Goal: Information Seeking & Learning: Learn about a topic

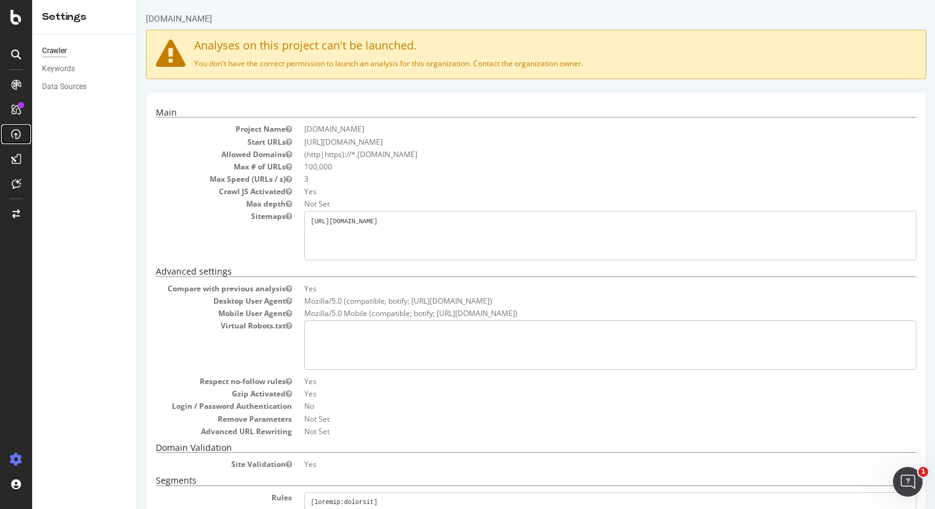
click at [12, 137] on icon at bounding box center [16, 134] width 10 height 10
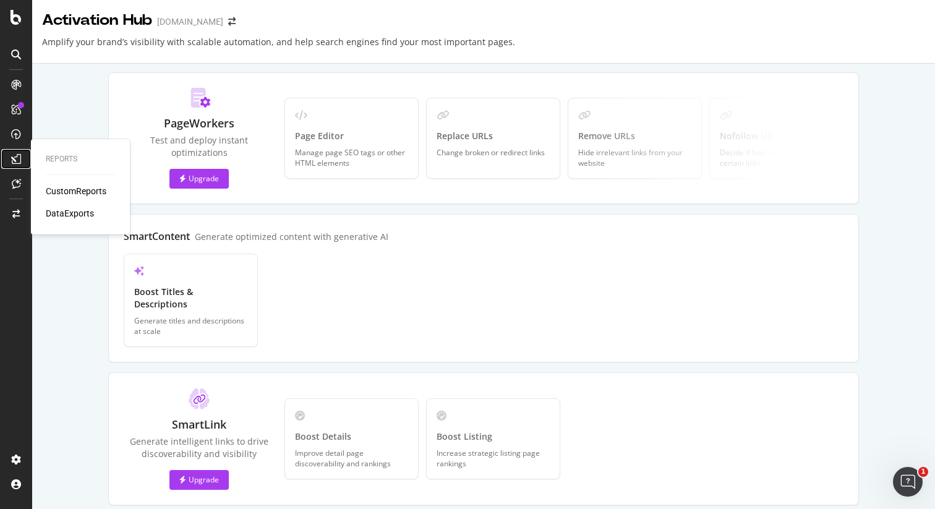
click at [17, 154] on icon at bounding box center [16, 159] width 10 height 10
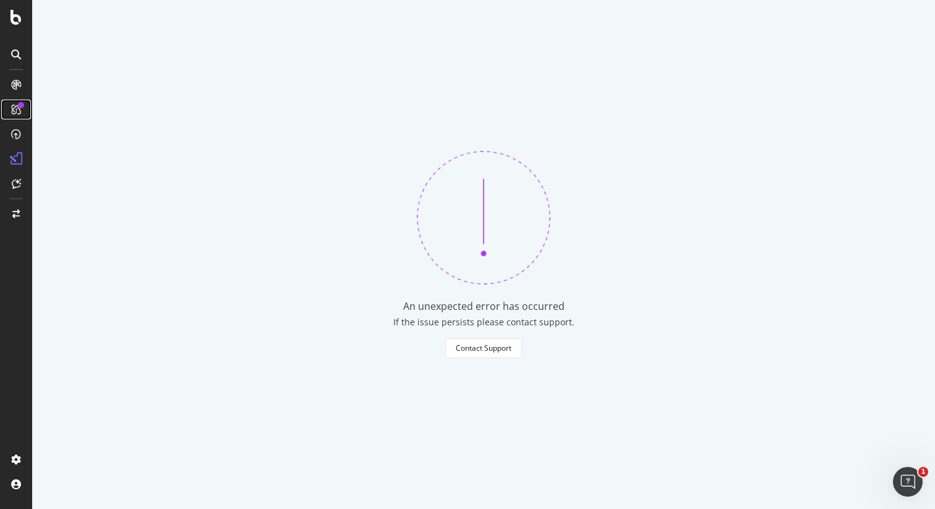
click at [14, 110] on icon at bounding box center [16, 110] width 10 height 10
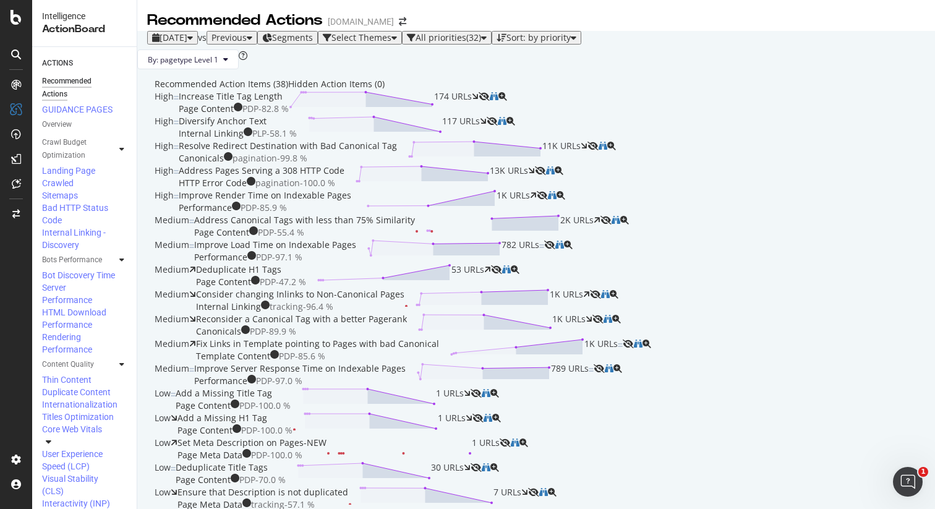
click at [402, 115] on div "Increase Title Tag Length Page Content PDP - 82.8 % 174 URLs" at bounding box center [329, 102] width 300 height 25
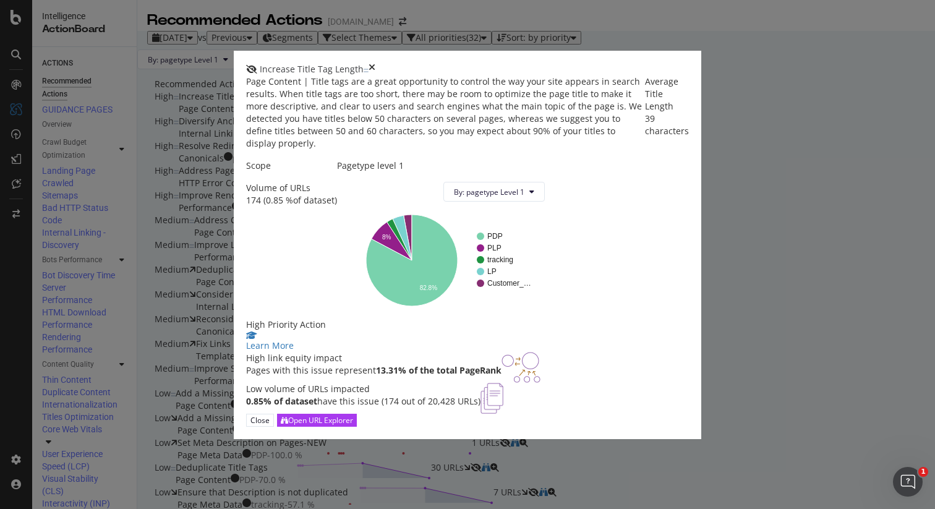
click at [375, 63] on icon "times" at bounding box center [372, 69] width 7 height 12
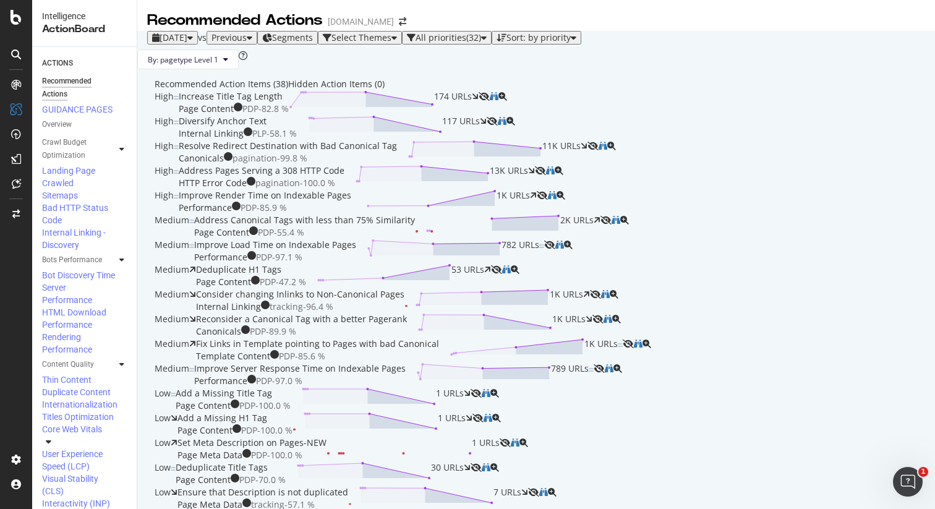
scroll to position [1647, 0]
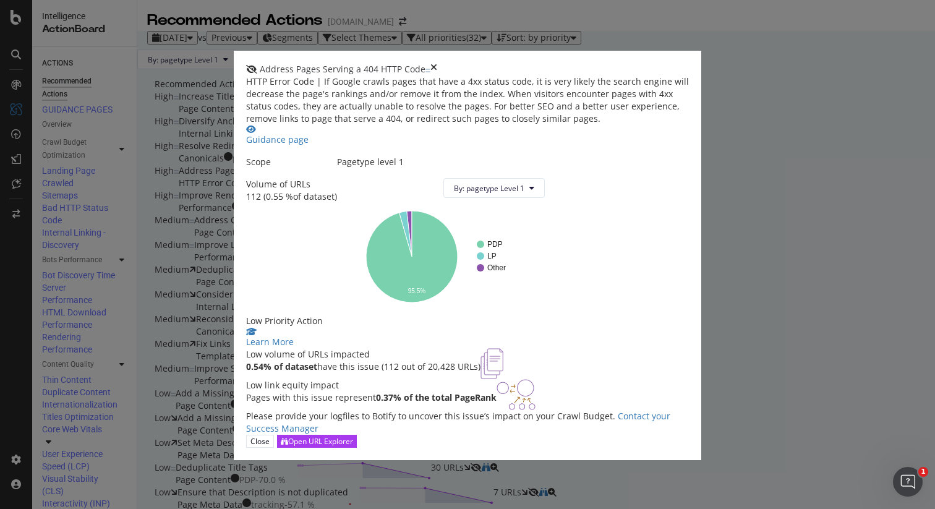
scroll to position [107, 0]
click at [437, 63] on icon "times" at bounding box center [433, 69] width 7 height 12
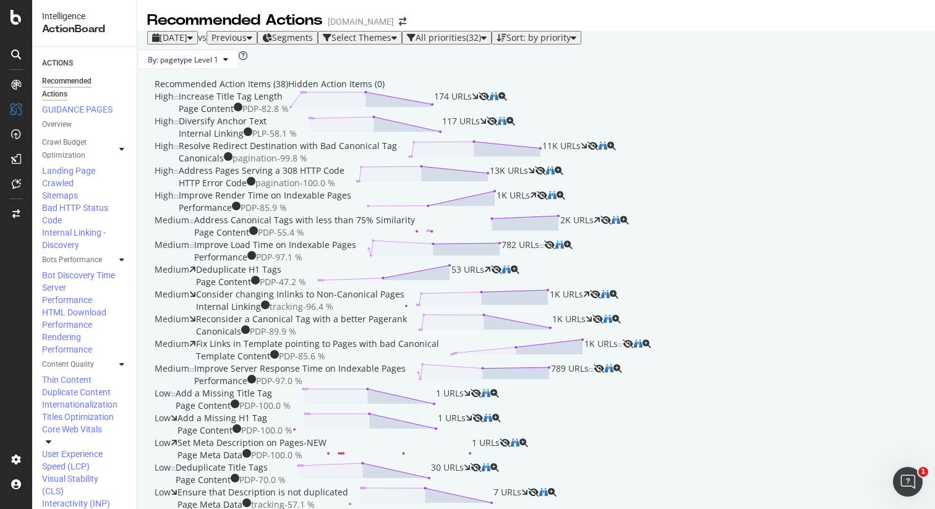
scroll to position [1700, 0]
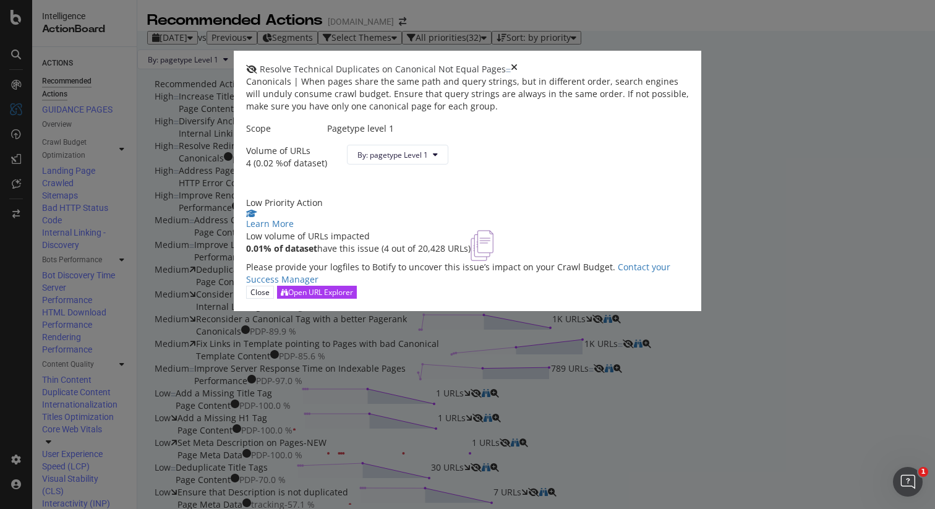
click at [518, 63] on icon "times" at bounding box center [514, 69] width 7 height 12
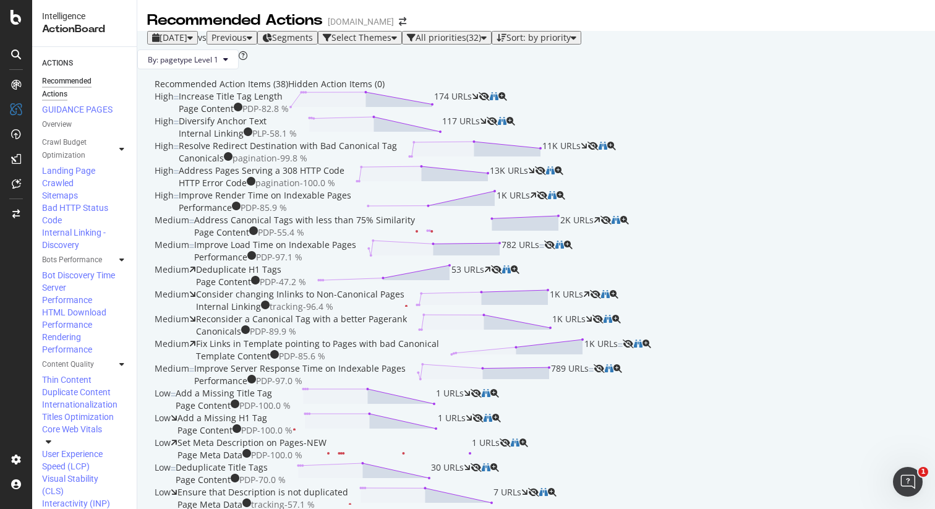
scroll to position [1565, 0]
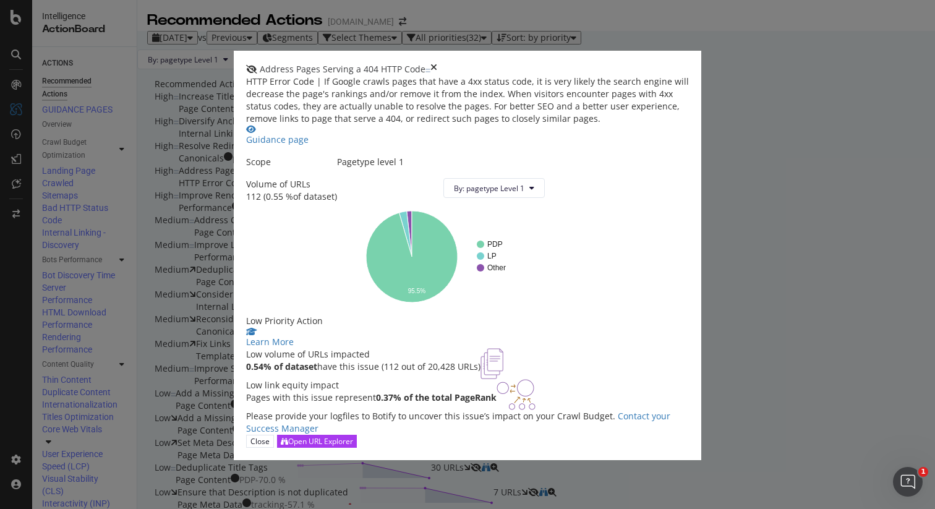
click at [437, 63] on icon "times" at bounding box center [433, 69] width 7 height 12
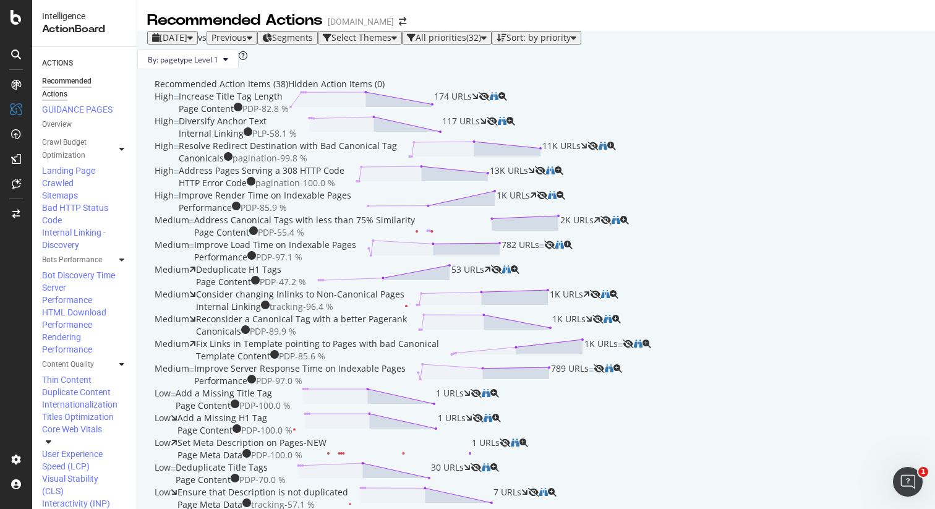
scroll to position [1273, 0]
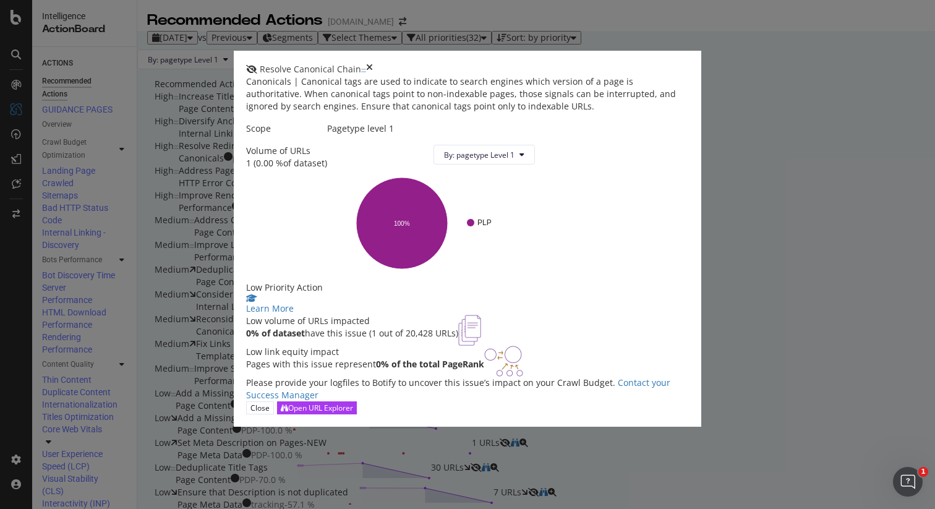
scroll to position [79, 0]
click at [373, 63] on icon "times" at bounding box center [369, 69] width 7 height 12
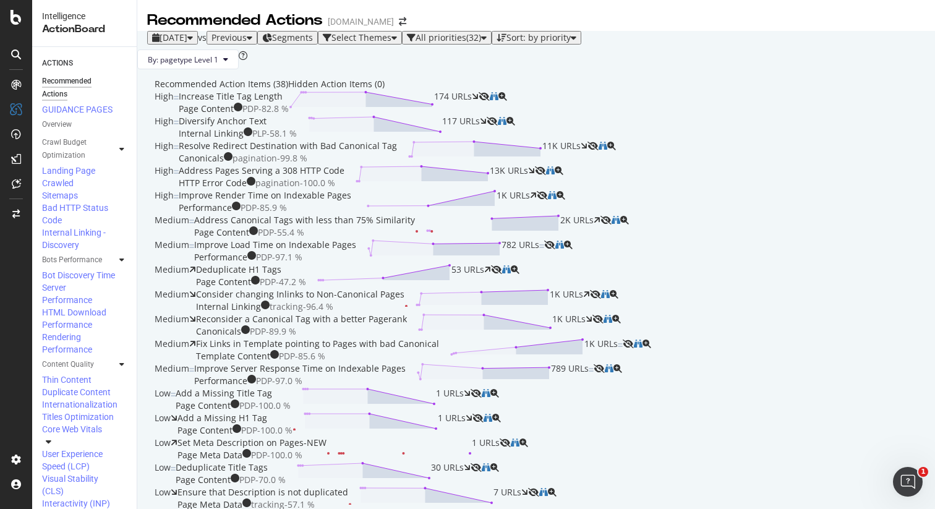
scroll to position [671, 0]
click at [457, 412] on div "Add a Missing H1 Tag Page Content PDP - 100.0 % 1 URLs" at bounding box center [324, 424] width 295 height 25
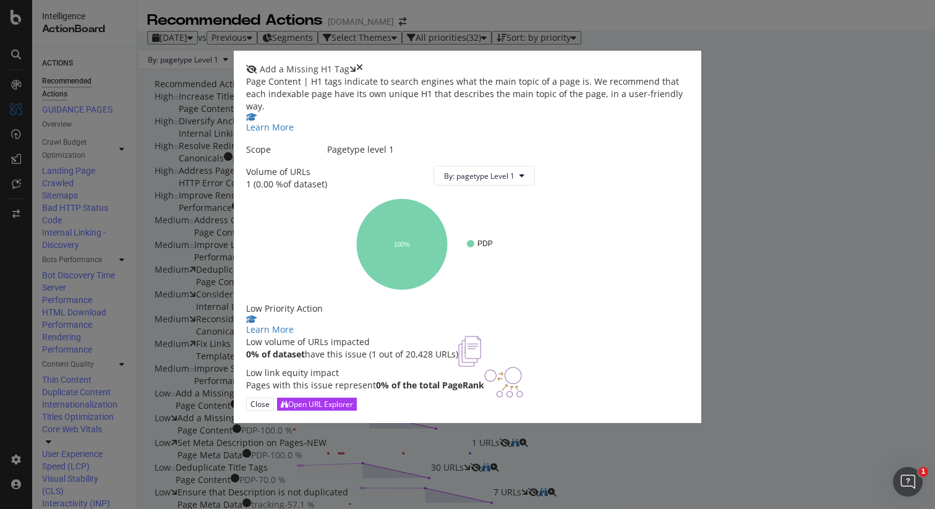
click at [363, 63] on icon "times" at bounding box center [359, 69] width 7 height 12
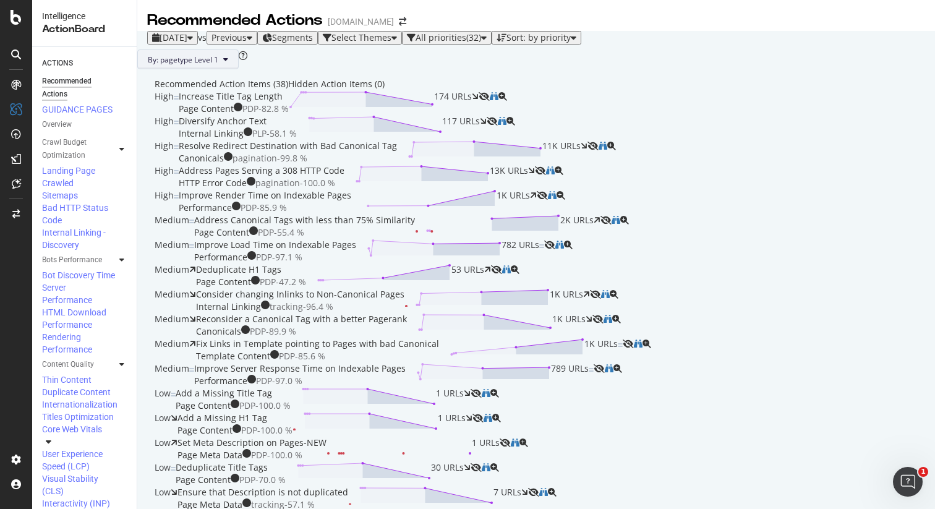
click at [228, 63] on icon at bounding box center [225, 59] width 5 height 7
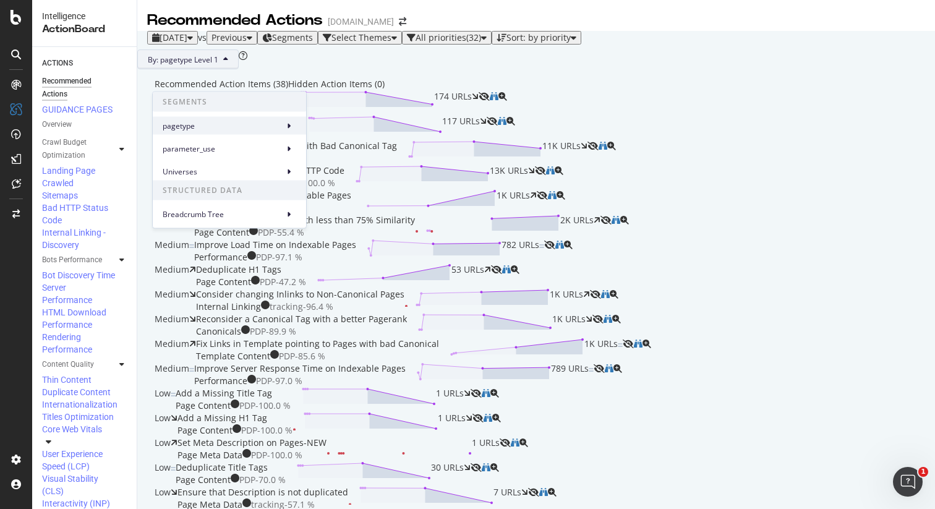
click at [246, 121] on span "pagetype" at bounding box center [221, 125] width 116 height 11
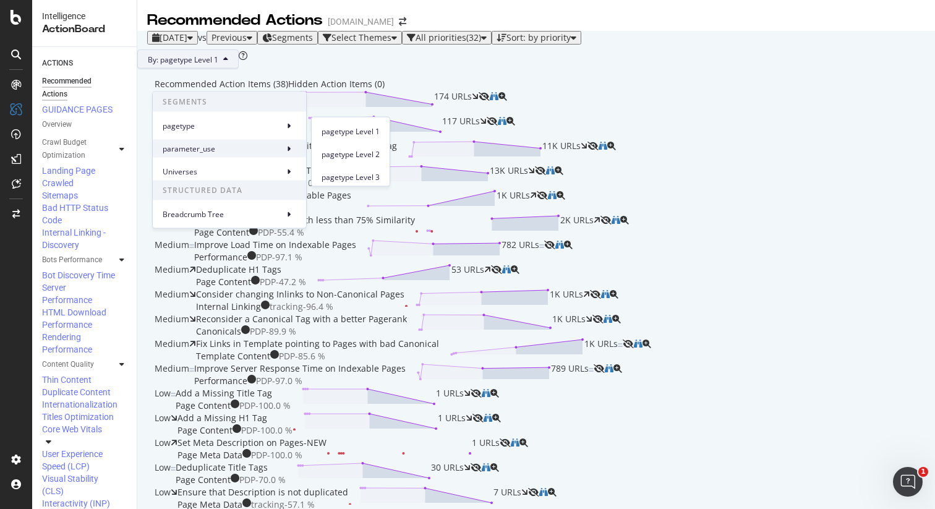
click at [245, 140] on div "parameter_use" at bounding box center [229, 149] width 153 height 18
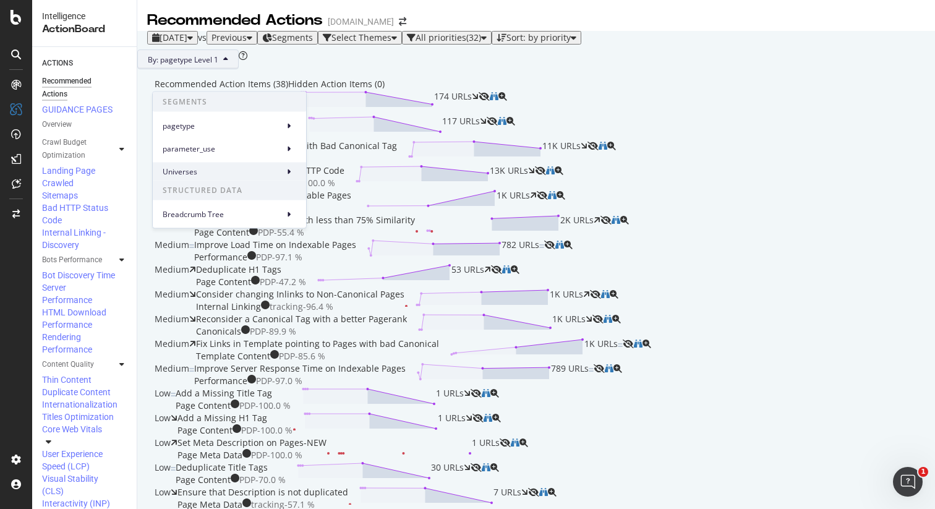
click at [241, 168] on span "Universes" at bounding box center [221, 171] width 116 height 11
click at [266, 126] on span "pagetype" at bounding box center [221, 125] width 116 height 11
click at [520, 90] on div "Recommended Action Items (38) Hidden Action Items (0)" at bounding box center [536, 84] width 763 height 12
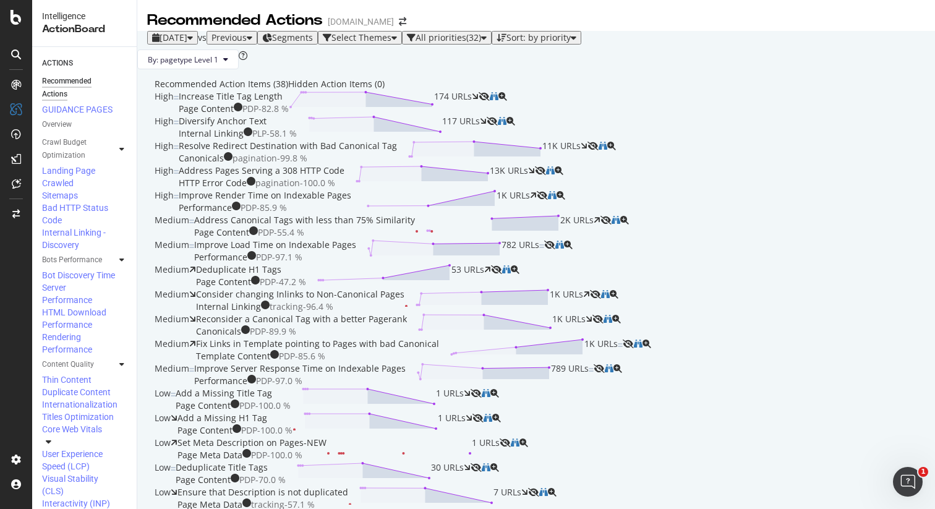
click at [283, 103] on div "Increase Title Tag Length" at bounding box center [231, 96] width 104 height 12
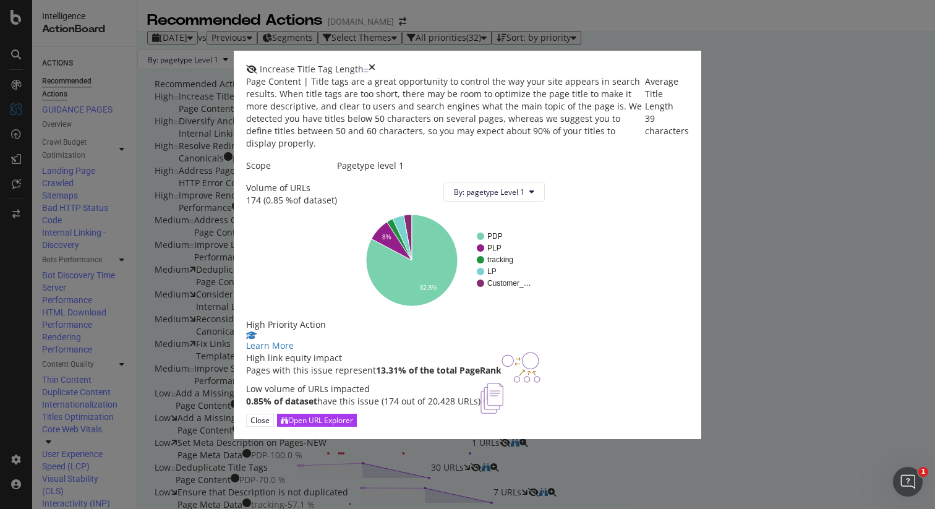
click at [375, 63] on icon "times" at bounding box center [372, 69] width 7 height 12
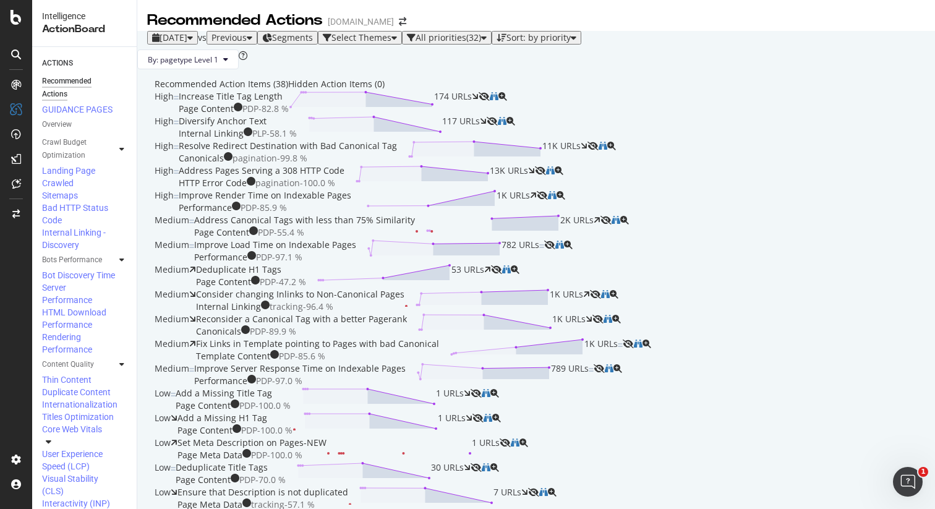
click at [417, 140] on div "High Diversify Anchor Text Internal Linking PLP - 58.1 % 117 URLs" at bounding box center [536, 127] width 763 height 25
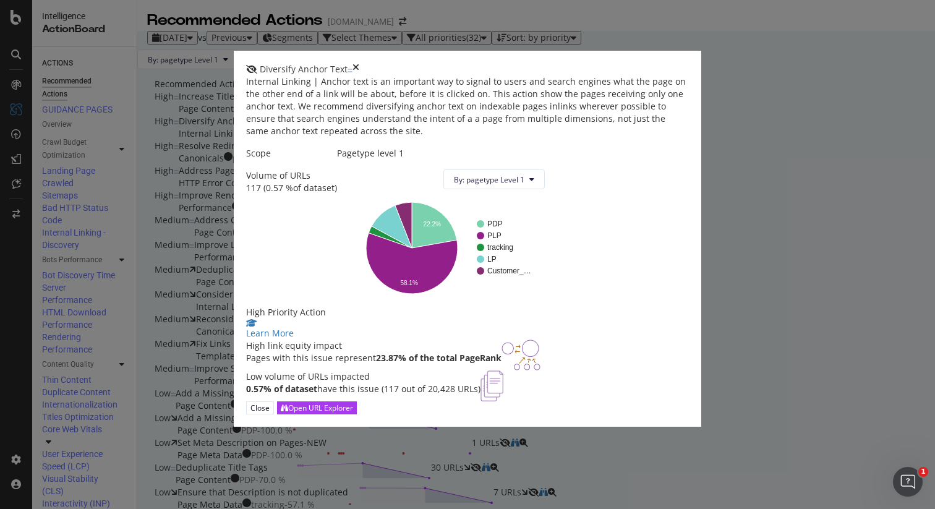
click at [359, 63] on icon "times" at bounding box center [356, 69] width 7 height 12
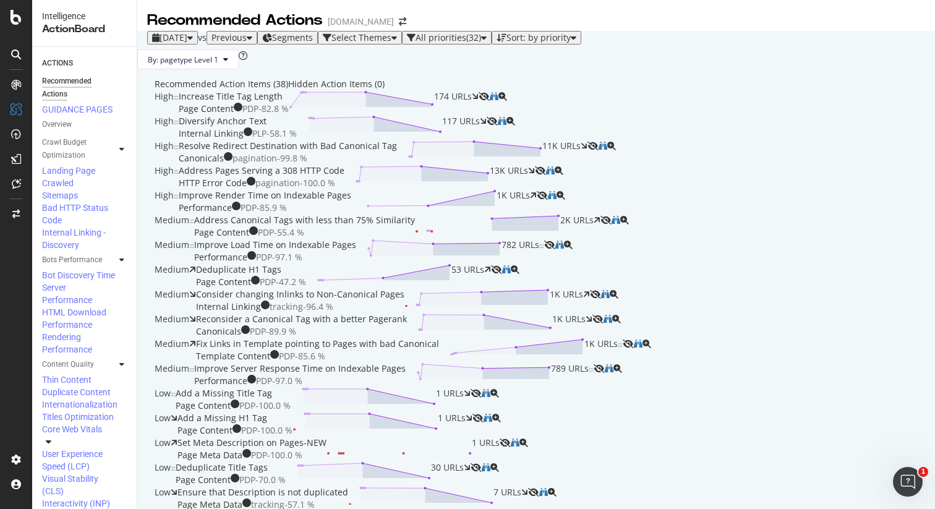
click at [397, 152] on div "Resolve Redirect Destination with Bad Canonical Tag" at bounding box center [288, 146] width 218 height 12
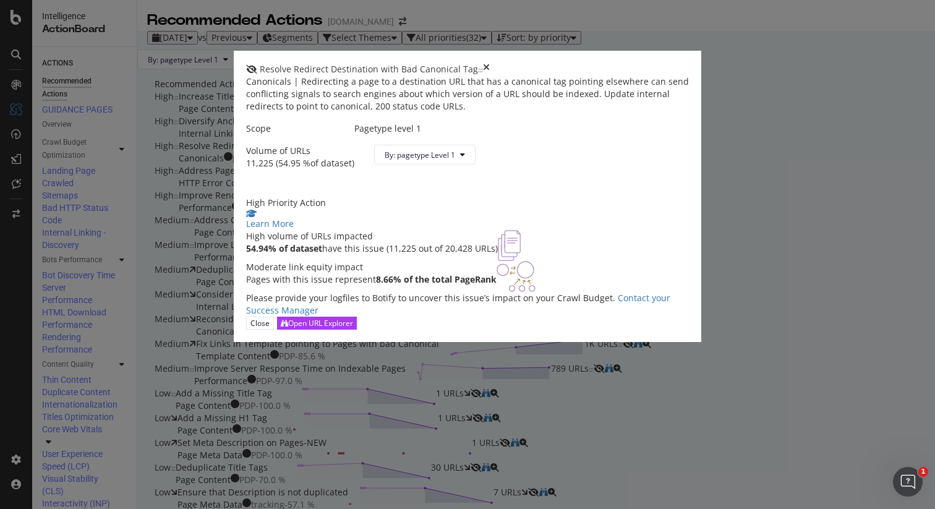
click at [490, 63] on icon "times" at bounding box center [486, 69] width 7 height 12
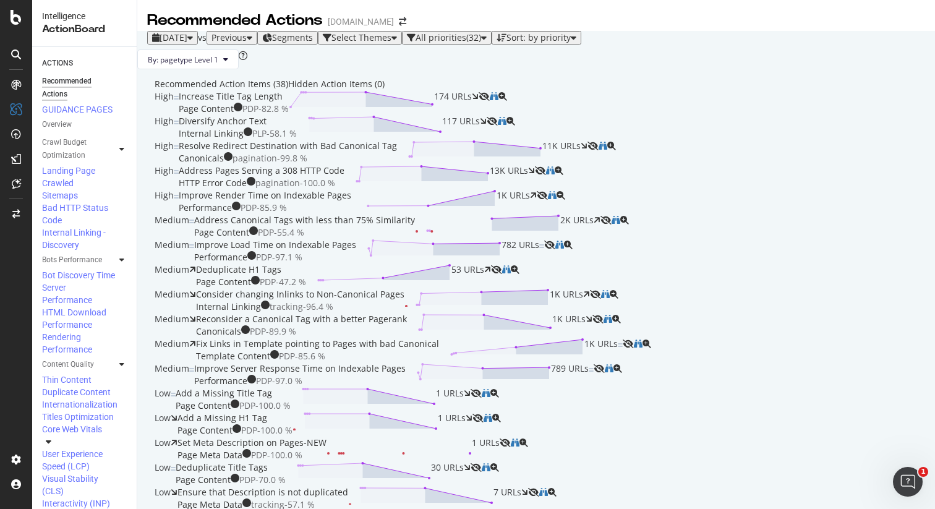
click at [460, 189] on div "Address Pages Serving a 308 HTTP Code HTTP Error Code pagination - 100.0 % 13K …" at bounding box center [357, 177] width 356 height 25
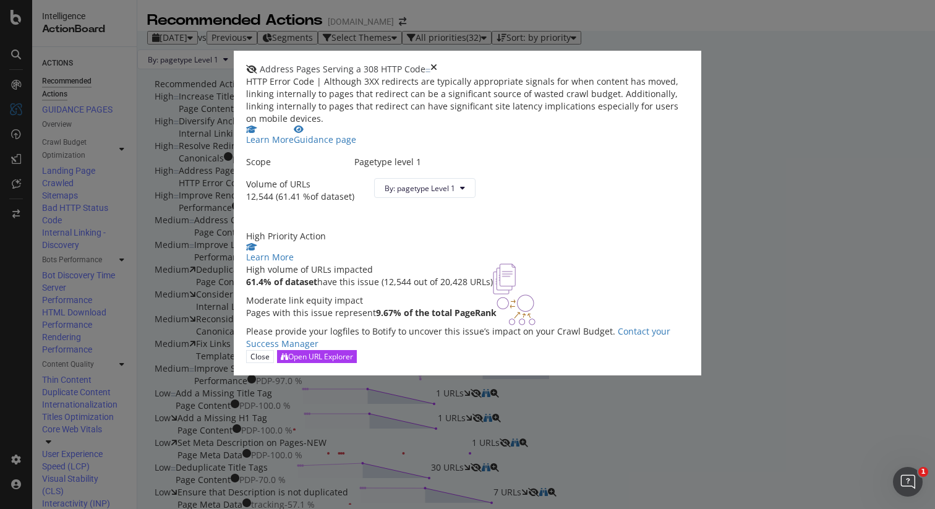
click at [437, 63] on icon "times" at bounding box center [433, 69] width 7 height 12
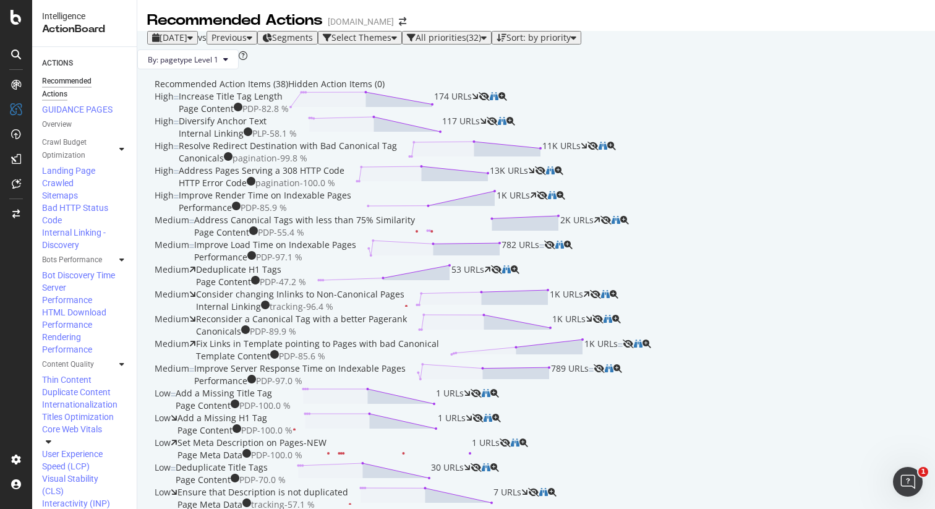
scroll to position [76, 0]
click at [500, 214] on div "Improve Render Time on Indexable Pages Performance PDP - 85.9 % 1K URLs" at bounding box center [358, 201] width 358 height 25
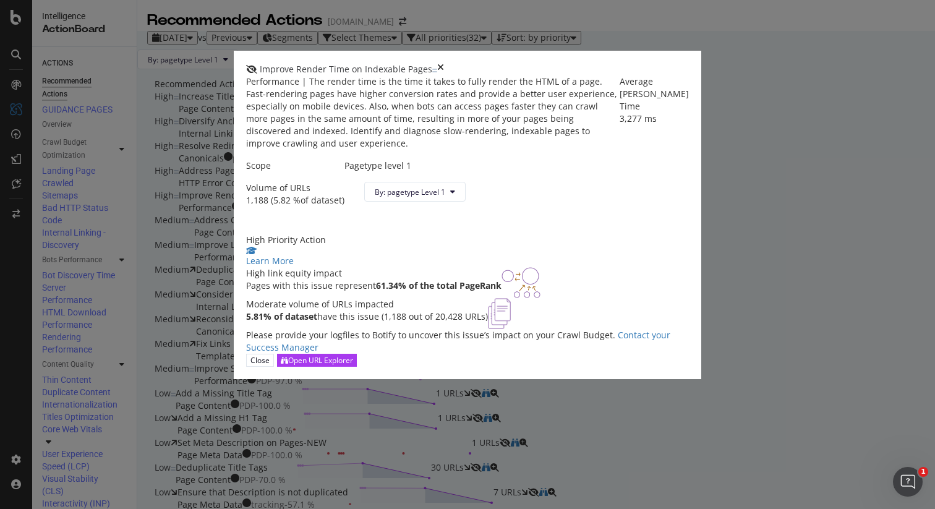
click at [444, 63] on icon "times" at bounding box center [440, 69] width 7 height 12
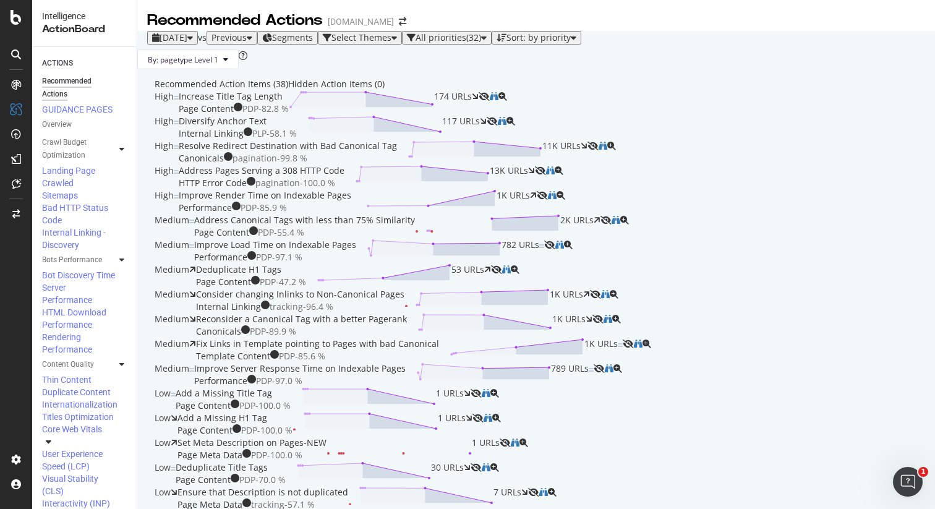
scroll to position [142, 0]
click at [415, 226] on div "Address Canonical Tags with less than 75% Similarity" at bounding box center [304, 220] width 221 height 12
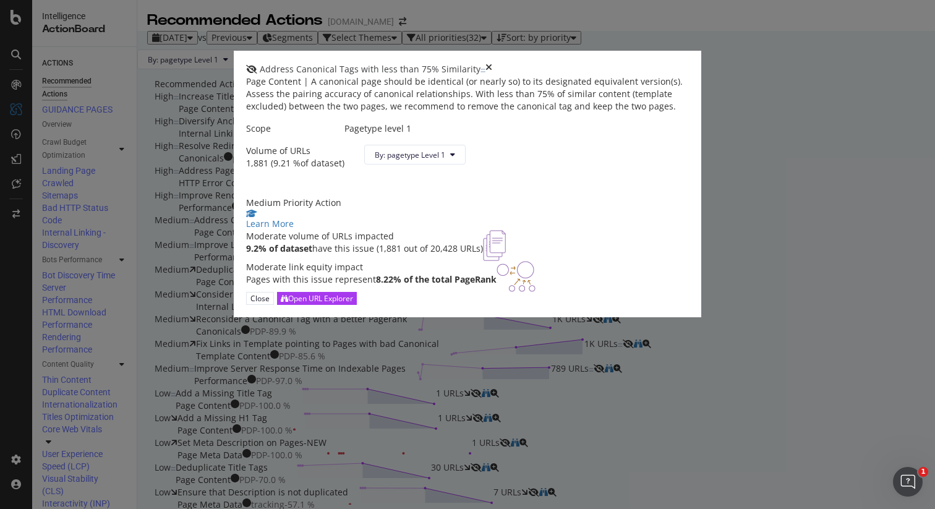
click at [689, 63] on div "Address Canonical Tags with less than 75% Similarity" at bounding box center [467, 69] width 443 height 12
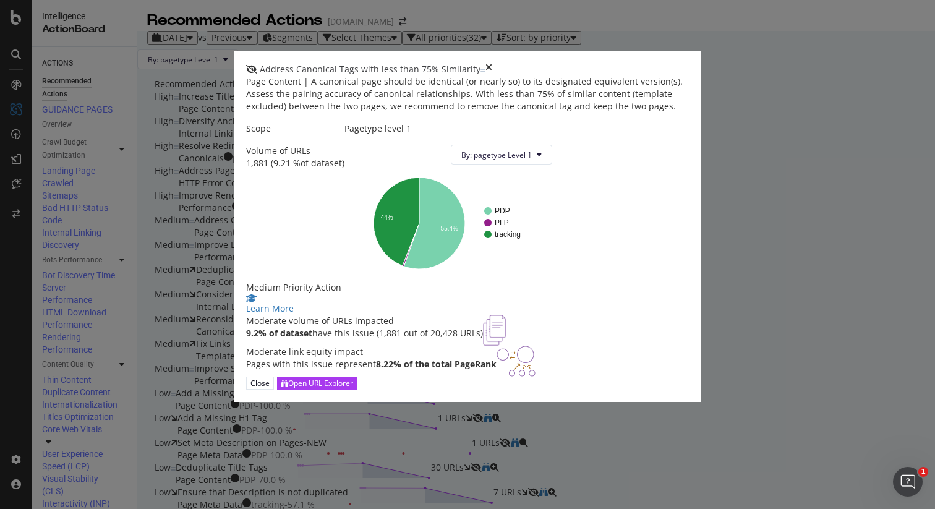
click at [492, 63] on icon "times" at bounding box center [488, 69] width 7 height 12
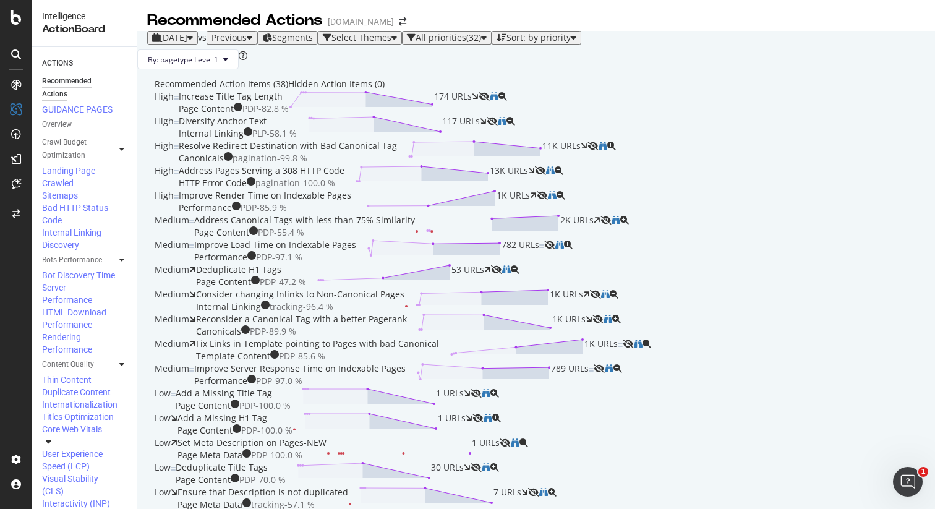
scroll to position [249, 0]
click at [440, 288] on div "Deduplicate H1 Tags Page Content PDP - 47.2 % 53 URLs" at bounding box center [343, 275] width 295 height 25
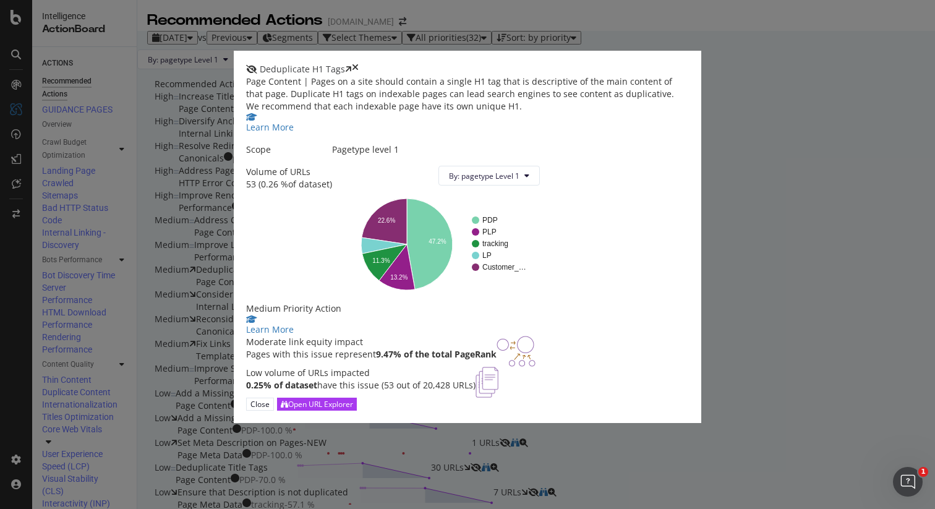
scroll to position [59, 0]
click at [359, 63] on icon "times" at bounding box center [355, 69] width 7 height 12
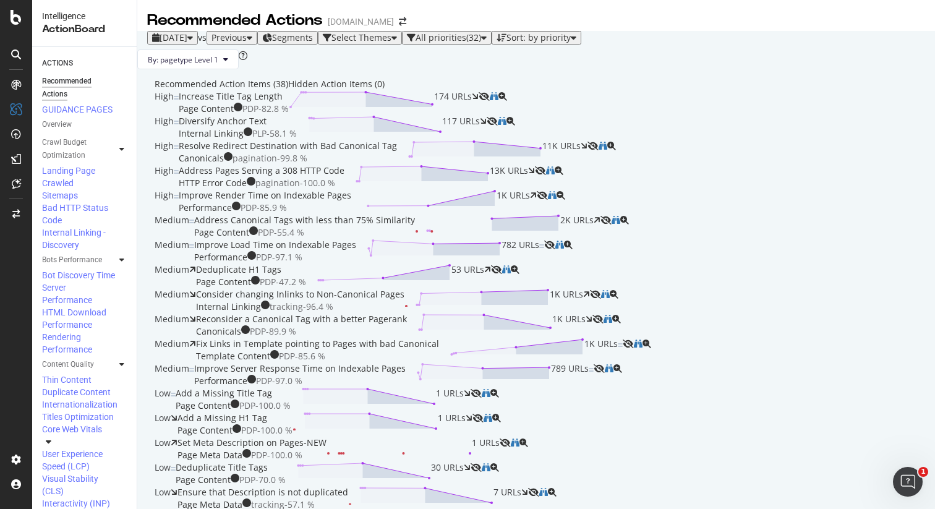
scroll to position [358, 0]
click at [404, 301] on div "Internal Linking tracking - 96.4 %" at bounding box center [300, 307] width 208 height 12
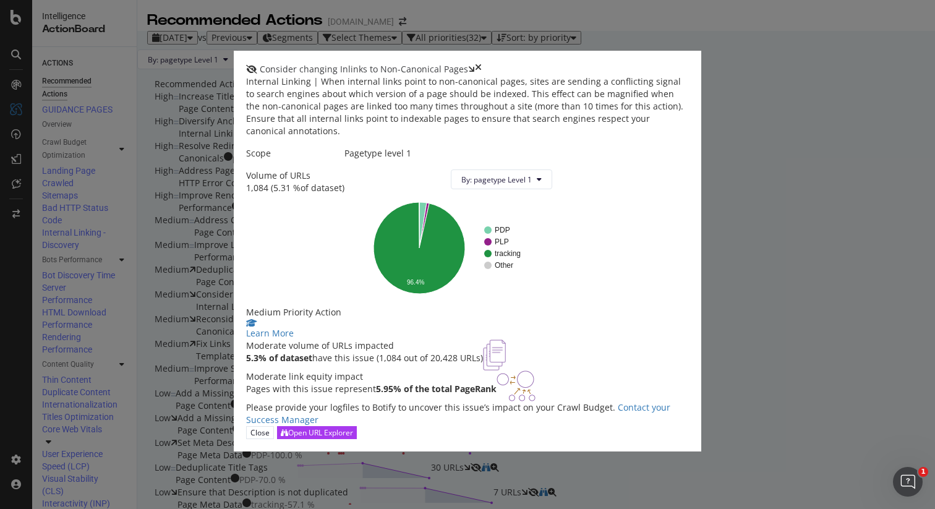
click at [482, 63] on icon "times" at bounding box center [478, 69] width 7 height 12
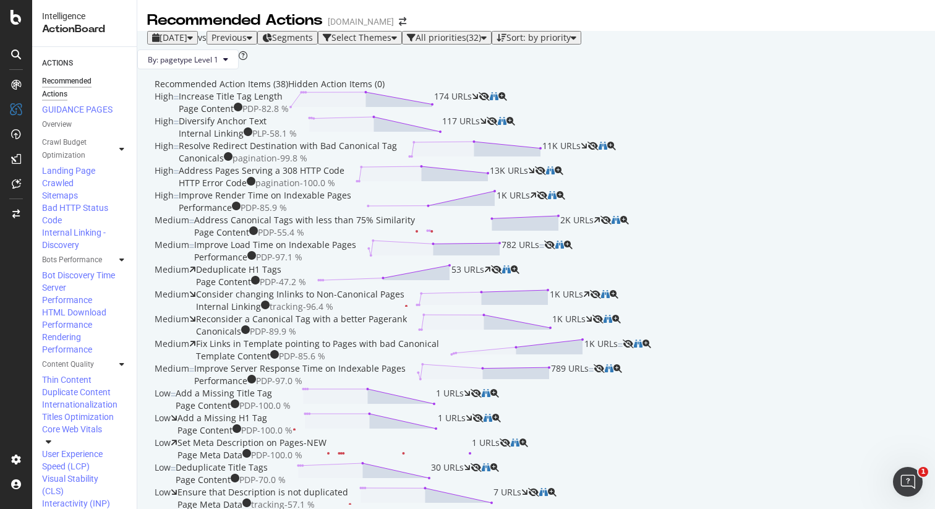
scroll to position [598, 0]
click at [473, 412] on div "Add a Missing H1 Tag Page Content PDP - 100.0 % 1 URLs" at bounding box center [324, 424] width 295 height 25
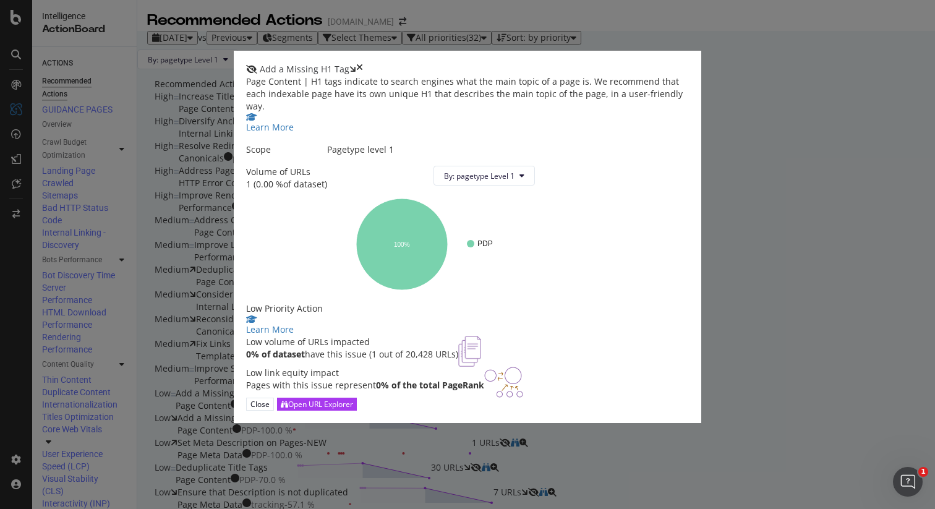
click at [363, 63] on icon "times" at bounding box center [359, 69] width 7 height 12
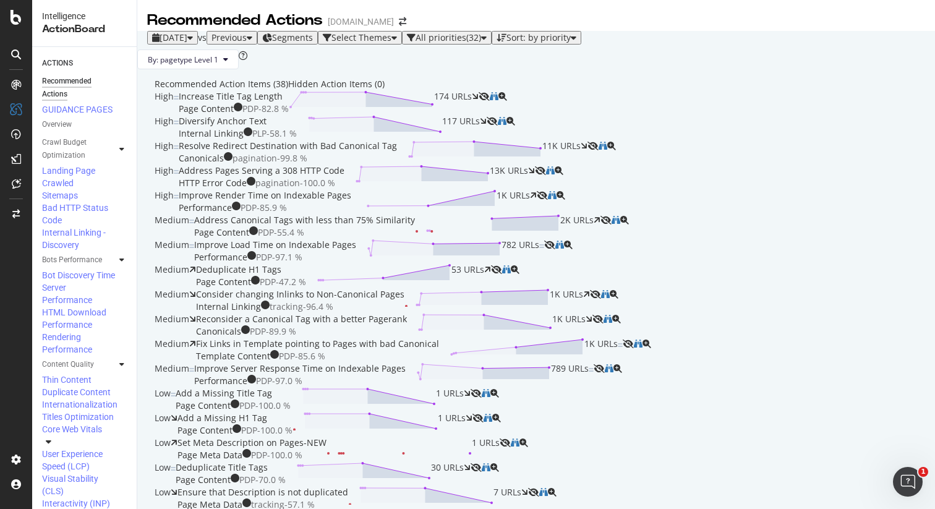
scroll to position [210, 0]
click at [491, 288] on div "Deduplicate H1 Tags Page Content PDP - 47.2 % 53 URLs" at bounding box center [343, 275] width 295 height 25
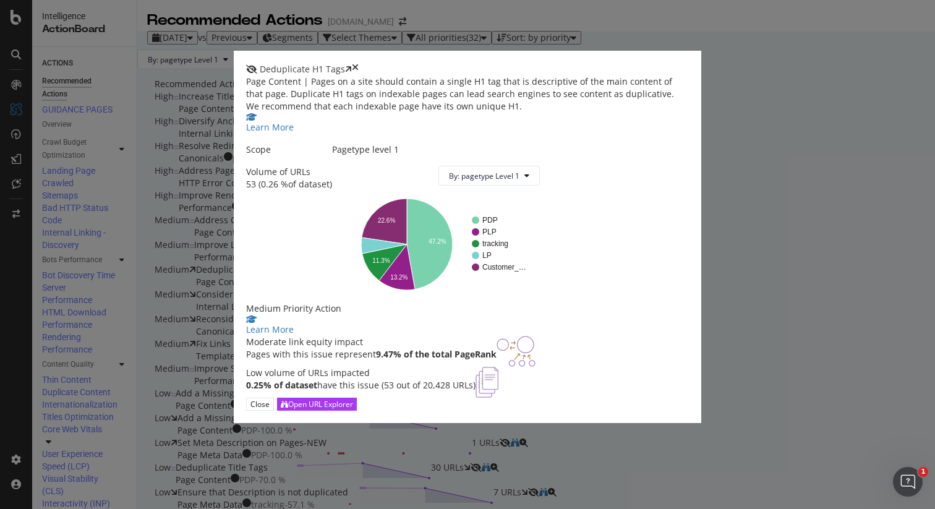
click at [359, 63] on icon "times" at bounding box center [355, 69] width 7 height 12
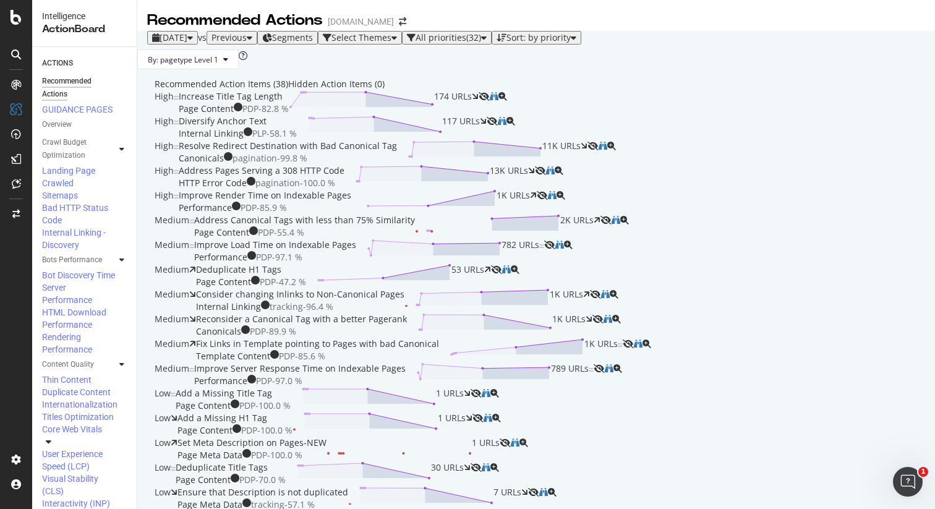
click at [380, 90] on div "Hidden Action Items (0)" at bounding box center [336, 84] width 96 height 12
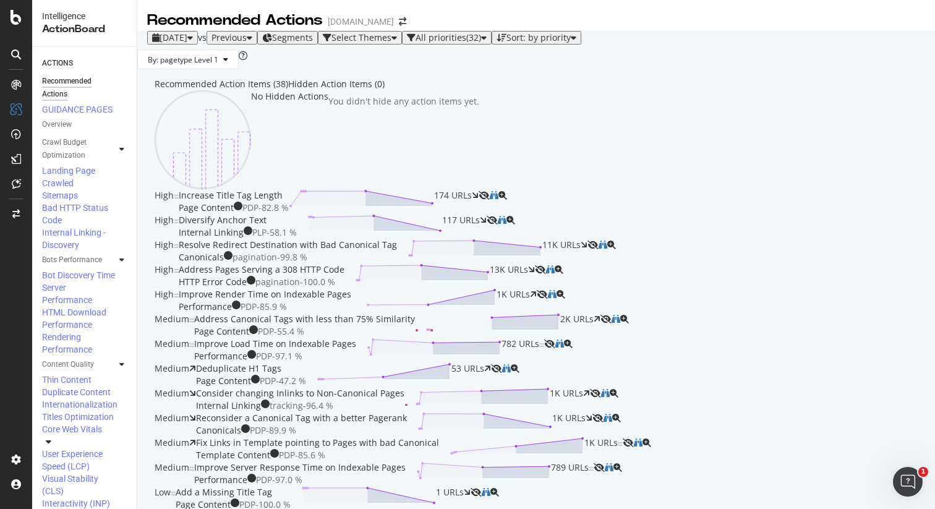
click at [237, 90] on div "Recommended Action Items (38)" at bounding box center [222, 84] width 134 height 12
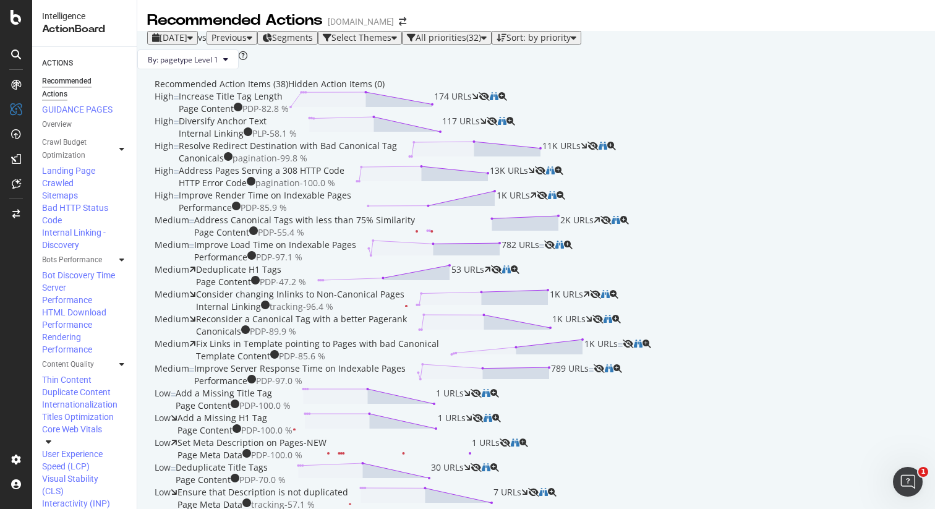
scroll to position [444, 0]
click at [583, 288] on div "Consider changing Inlinks to Non-Canonical Pages Internal Linking tracking - 96…" at bounding box center [393, 300] width 394 height 25
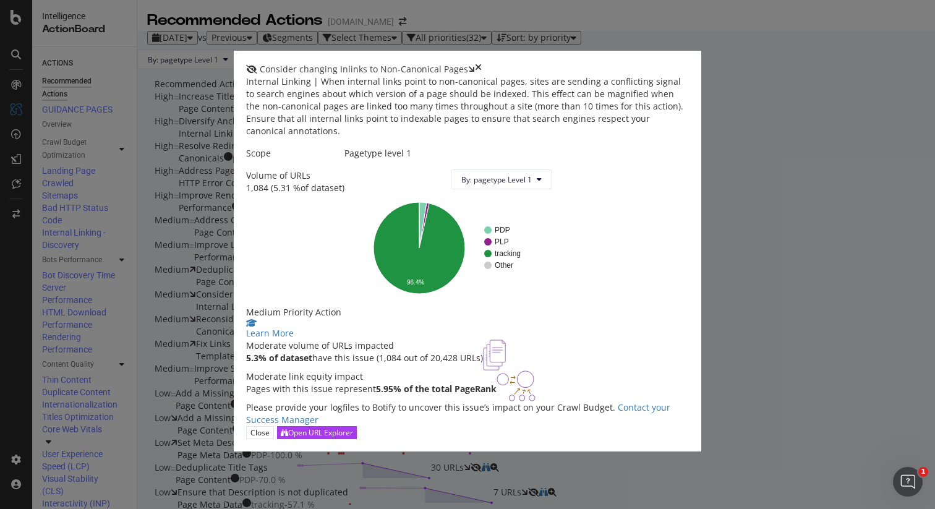
click at [482, 63] on icon "times" at bounding box center [478, 69] width 7 height 12
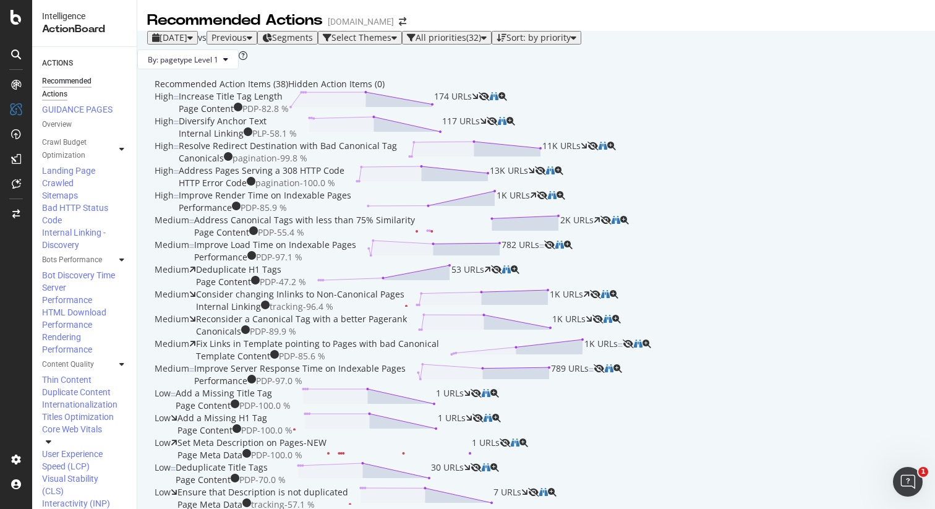
scroll to position [505, 0]
click at [590, 338] on div "Fix Links in Template pointing to Pages with bad Canonical Template Content PDP…" at bounding box center [409, 350] width 427 height 25
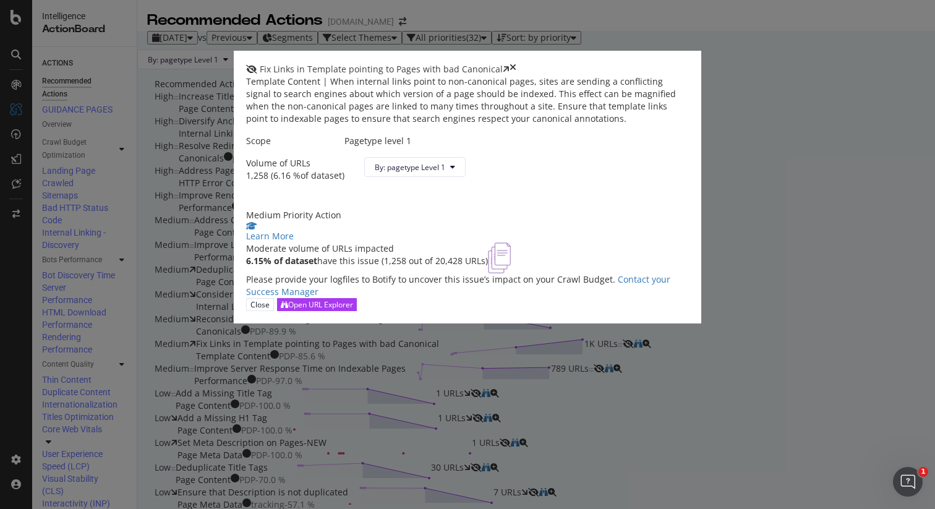
click at [516, 63] on icon "times" at bounding box center [513, 69] width 7 height 12
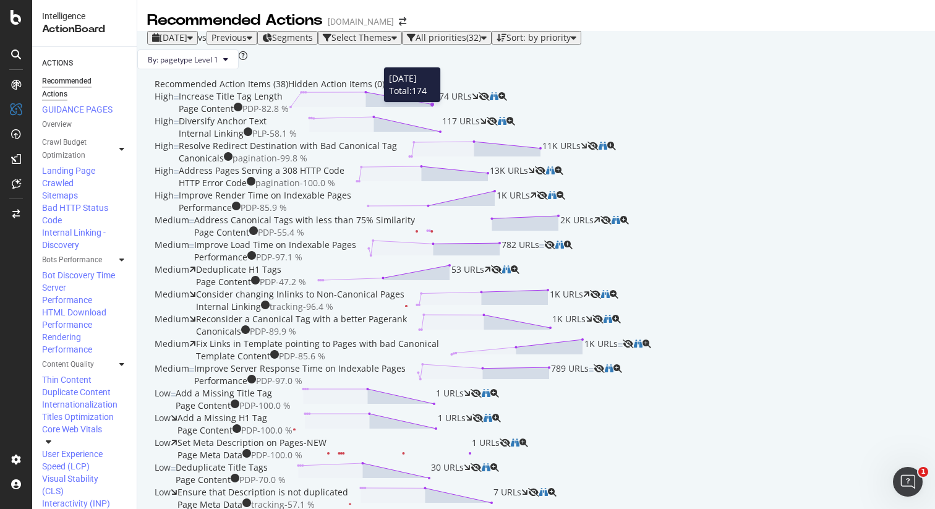
click at [432, 107] on polygon at bounding box center [399, 99] width 67 height 15
click at [422, 115] on div "Increase Title Tag Length Page Content PDP - 82.8 % 174 URLs" at bounding box center [329, 102] width 300 height 25
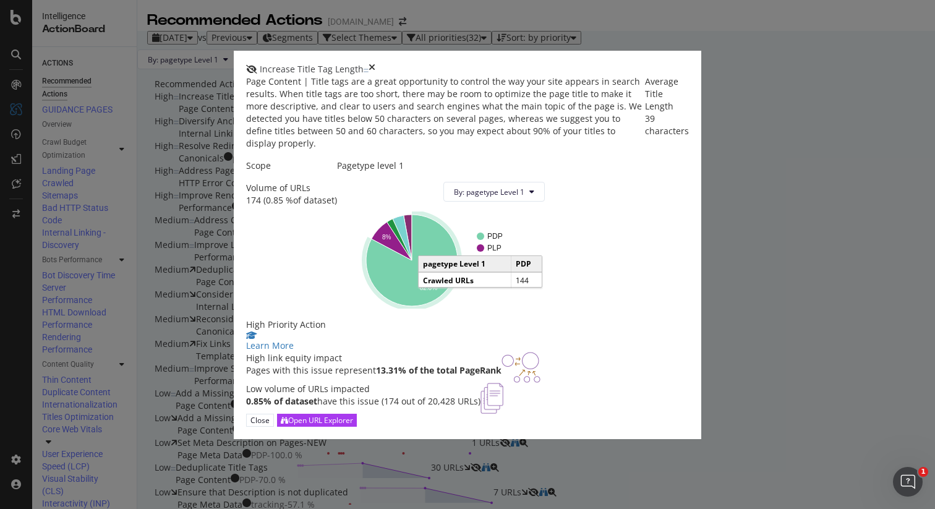
click at [458, 291] on icon "A chart." at bounding box center [412, 261] width 92 height 92
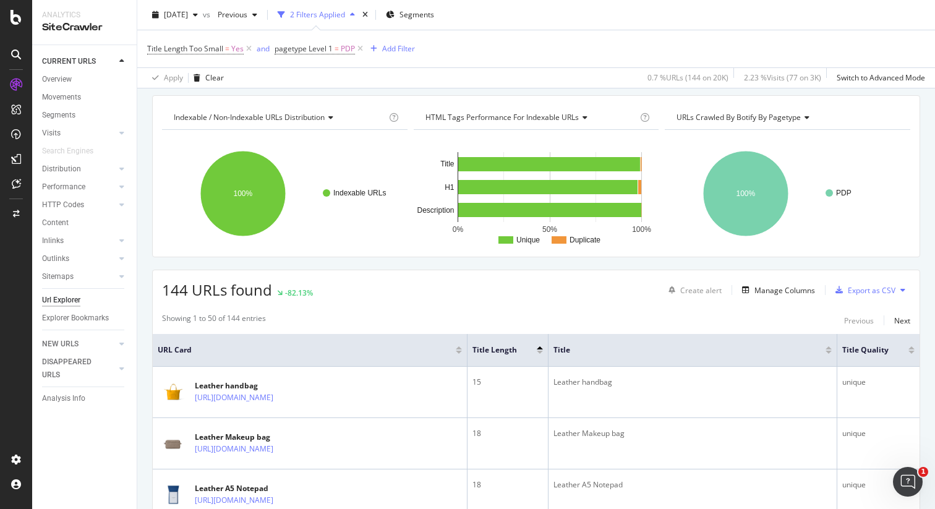
scroll to position [64, 0]
